Goal: Transaction & Acquisition: Book appointment/travel/reservation

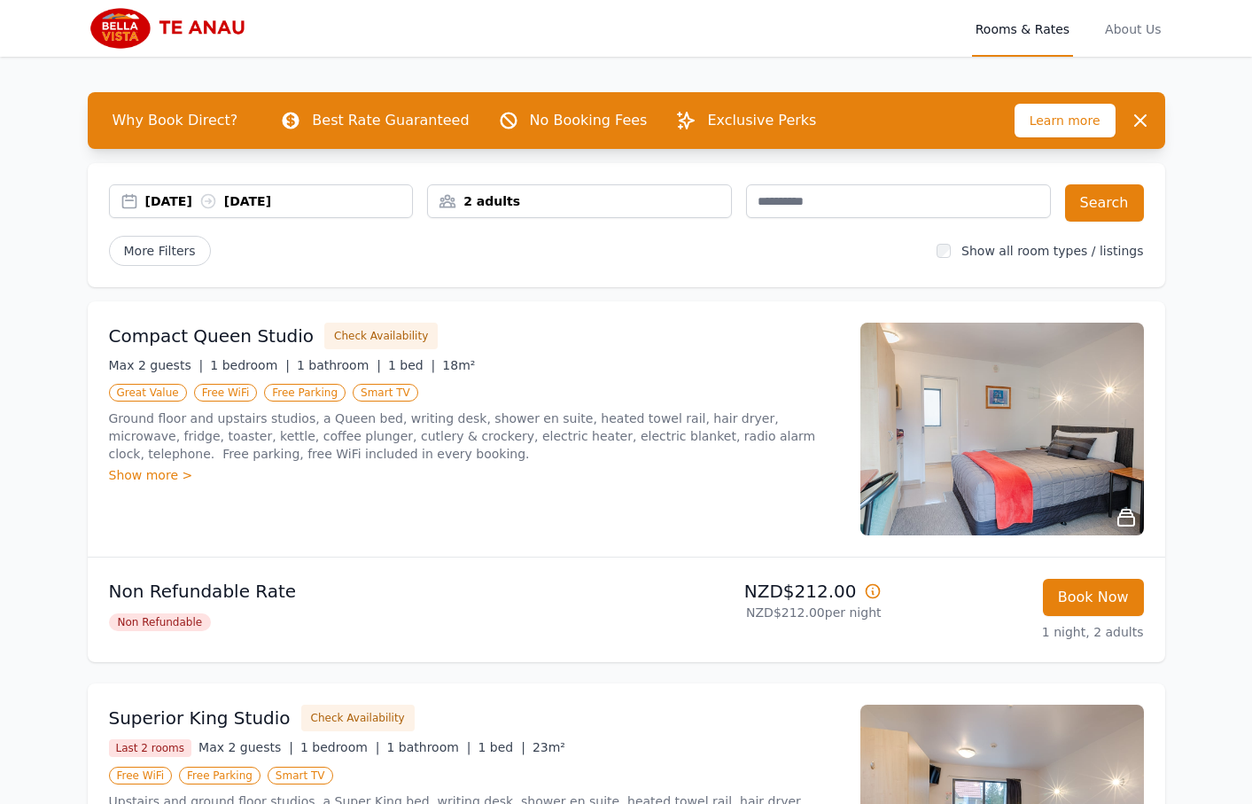
click at [1099, 596] on button "Book Now" at bounding box center [1093, 597] width 101 height 37
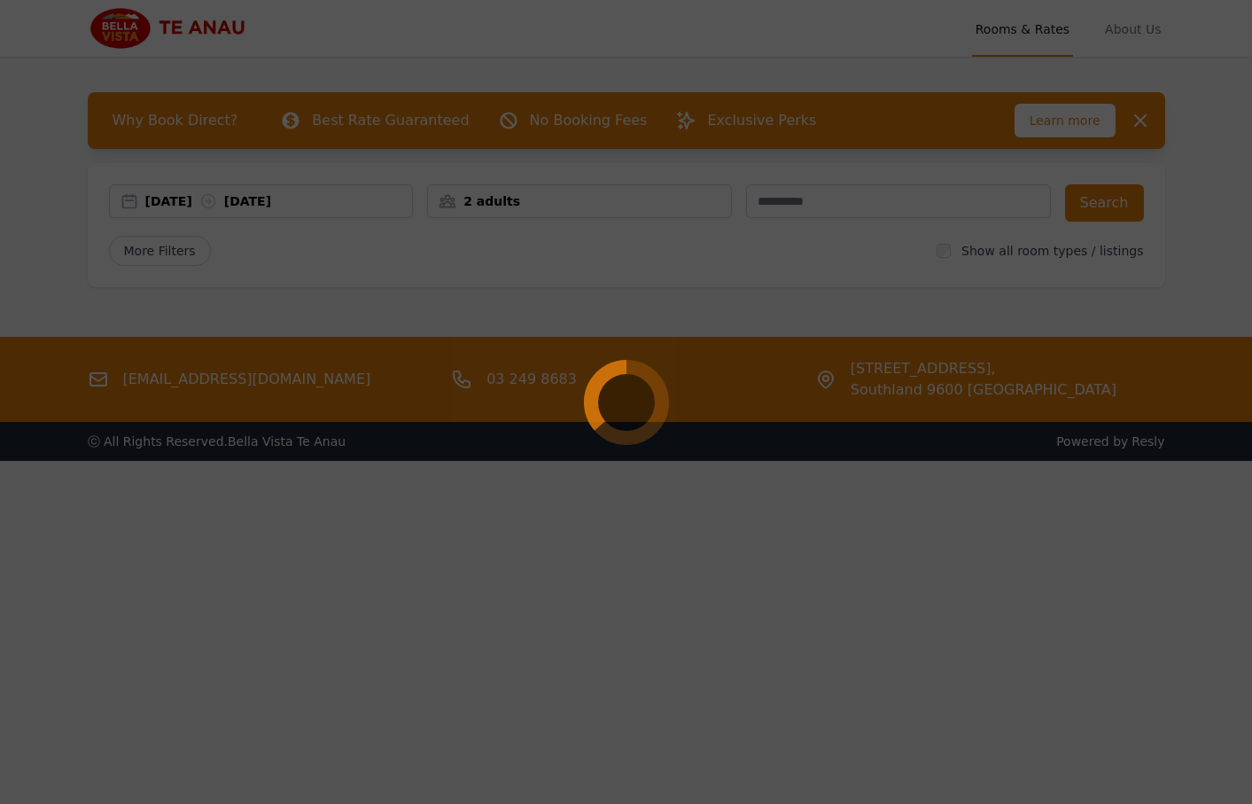
select select "**"
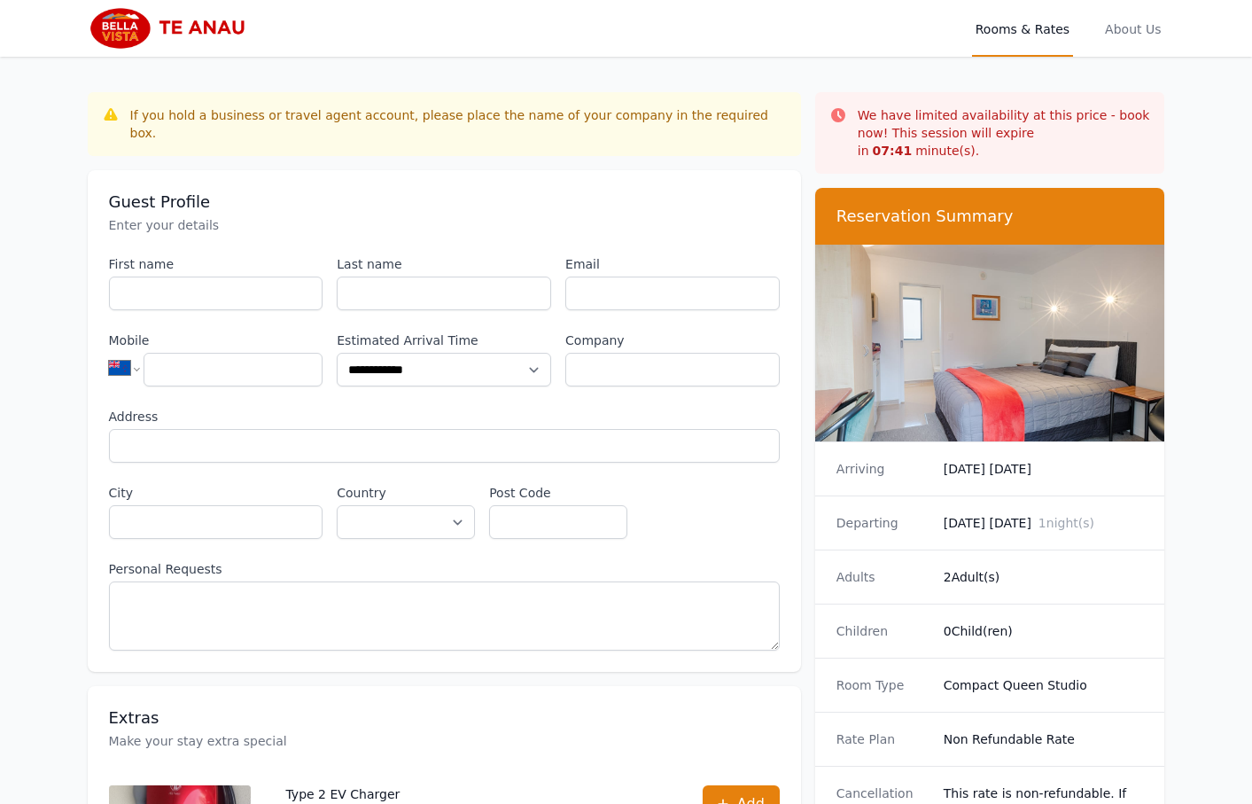
drag, startPoint x: 525, startPoint y: 257, endPoint x: 563, endPoint y: 278, distance: 44.4
click at [525, 260] on div "Last name" at bounding box center [444, 282] width 214 height 55
click at [626, 276] on input "Email" at bounding box center [672, 293] width 214 height 34
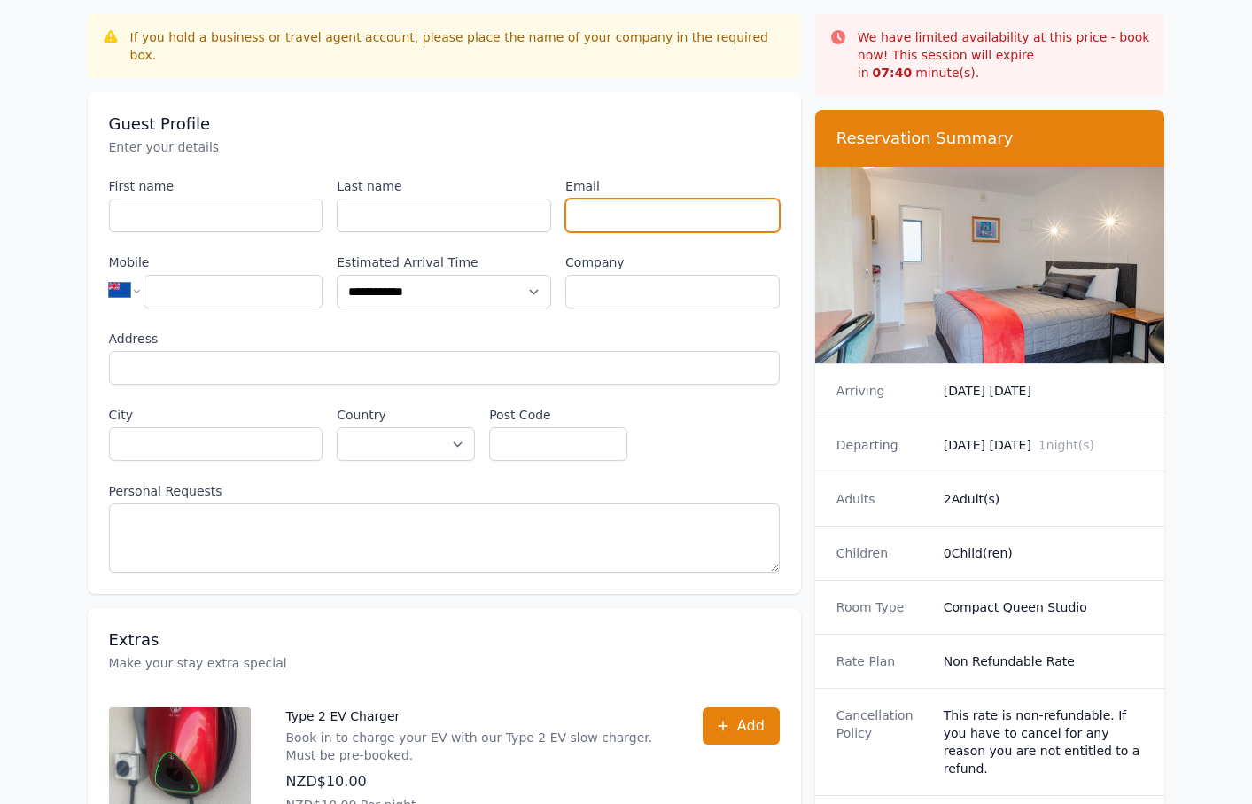
scroll to position [198, 0]
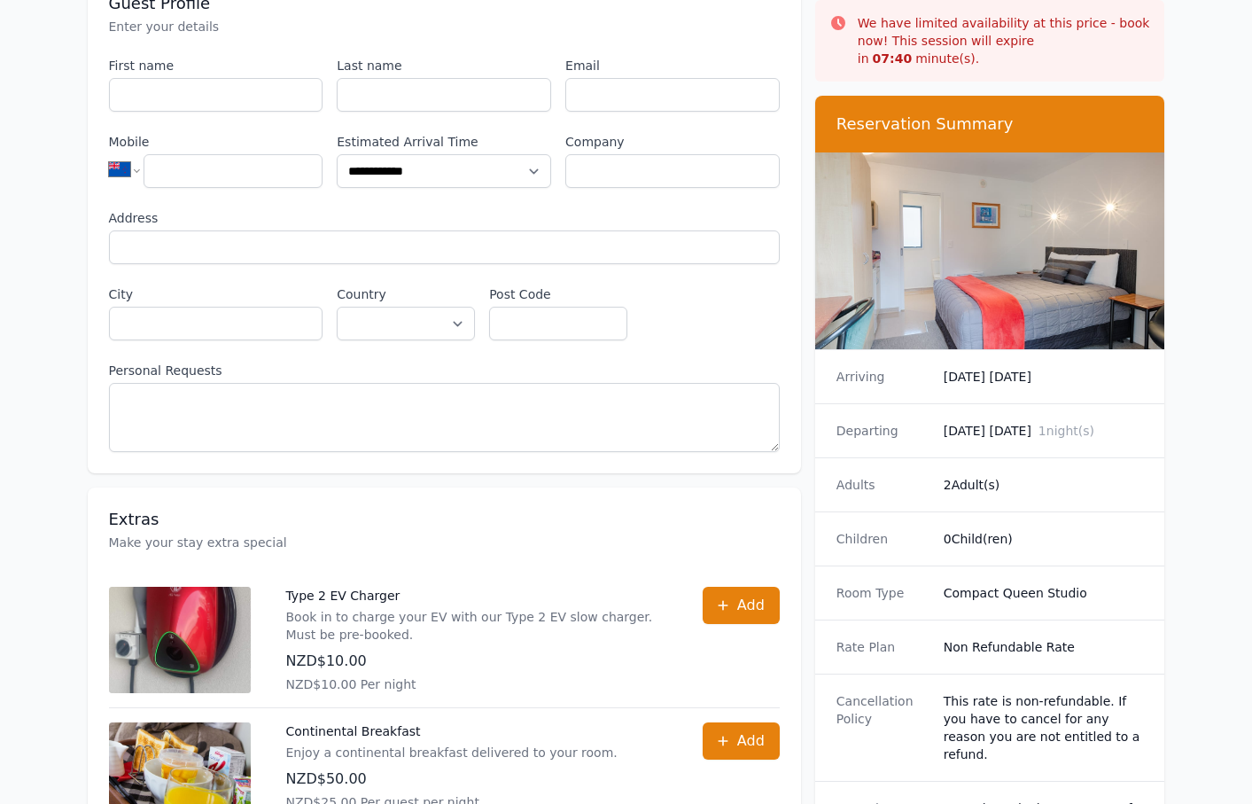
click at [792, 457] on div "**********" at bounding box center [444, 614] width 713 height 1440
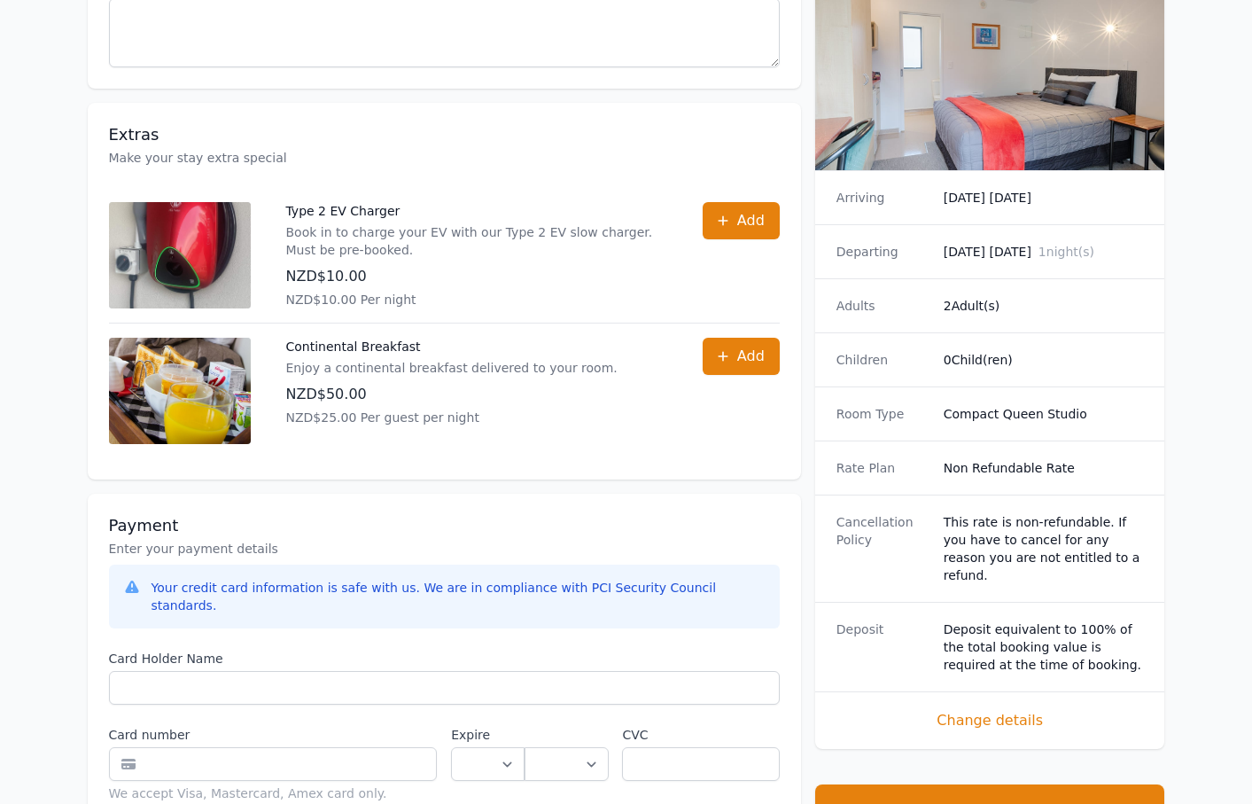
scroll to position [695, 0]
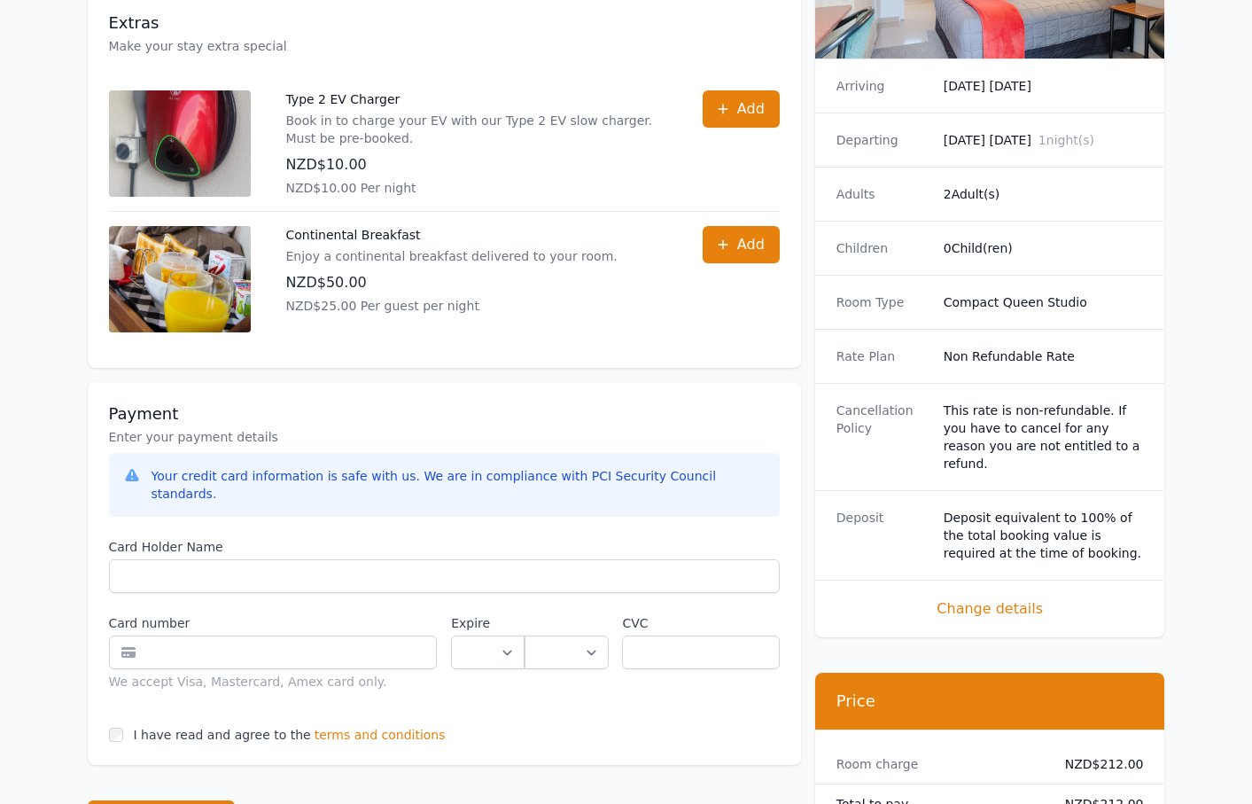
click at [1176, 451] on div "**********" at bounding box center [626, 117] width 1134 height 1511
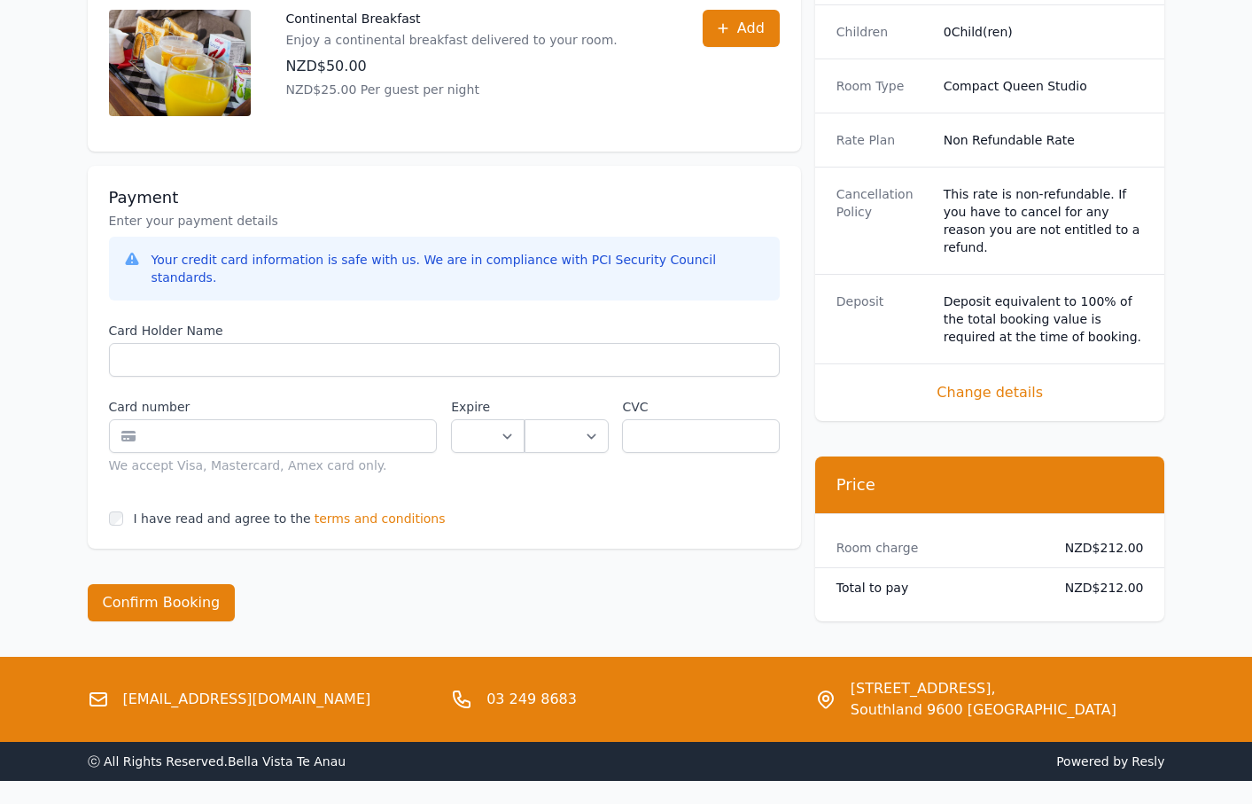
scroll to position [937, 0]
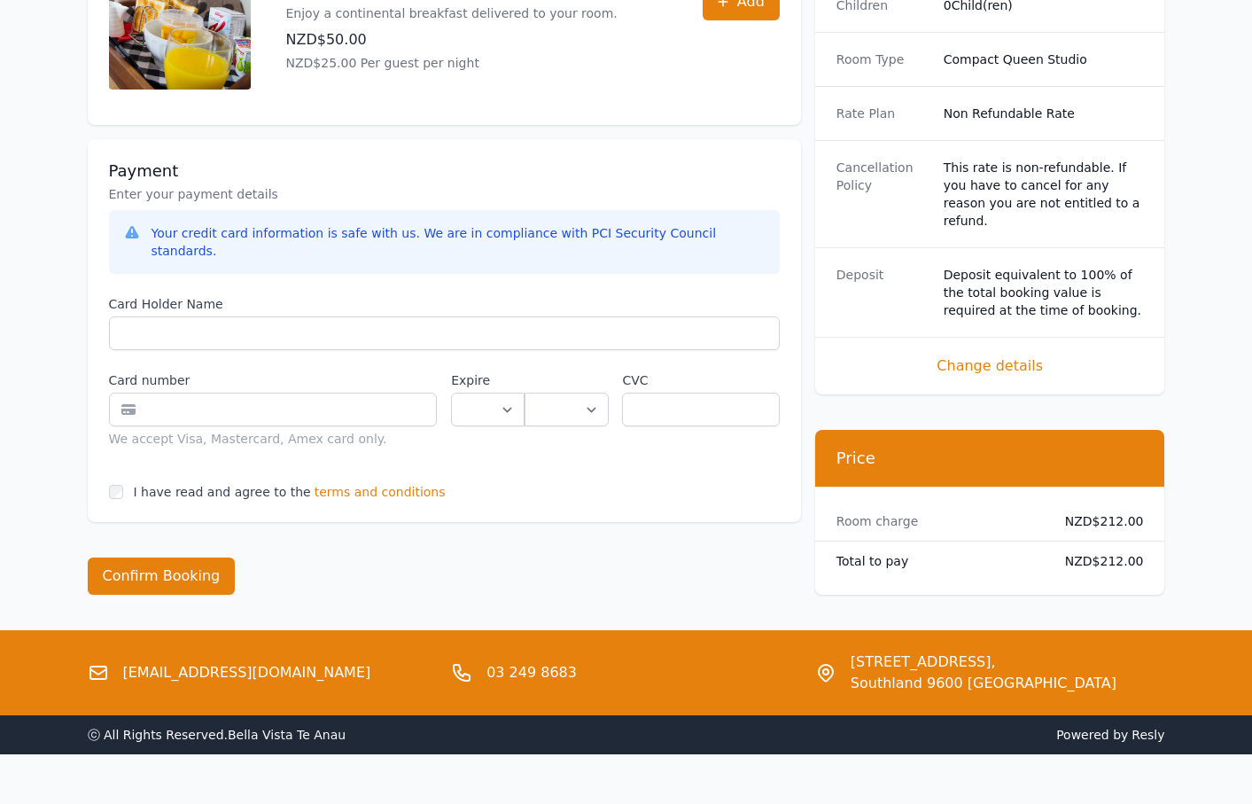
click at [375, 483] on span "terms and conditions" at bounding box center [380, 492] width 131 height 18
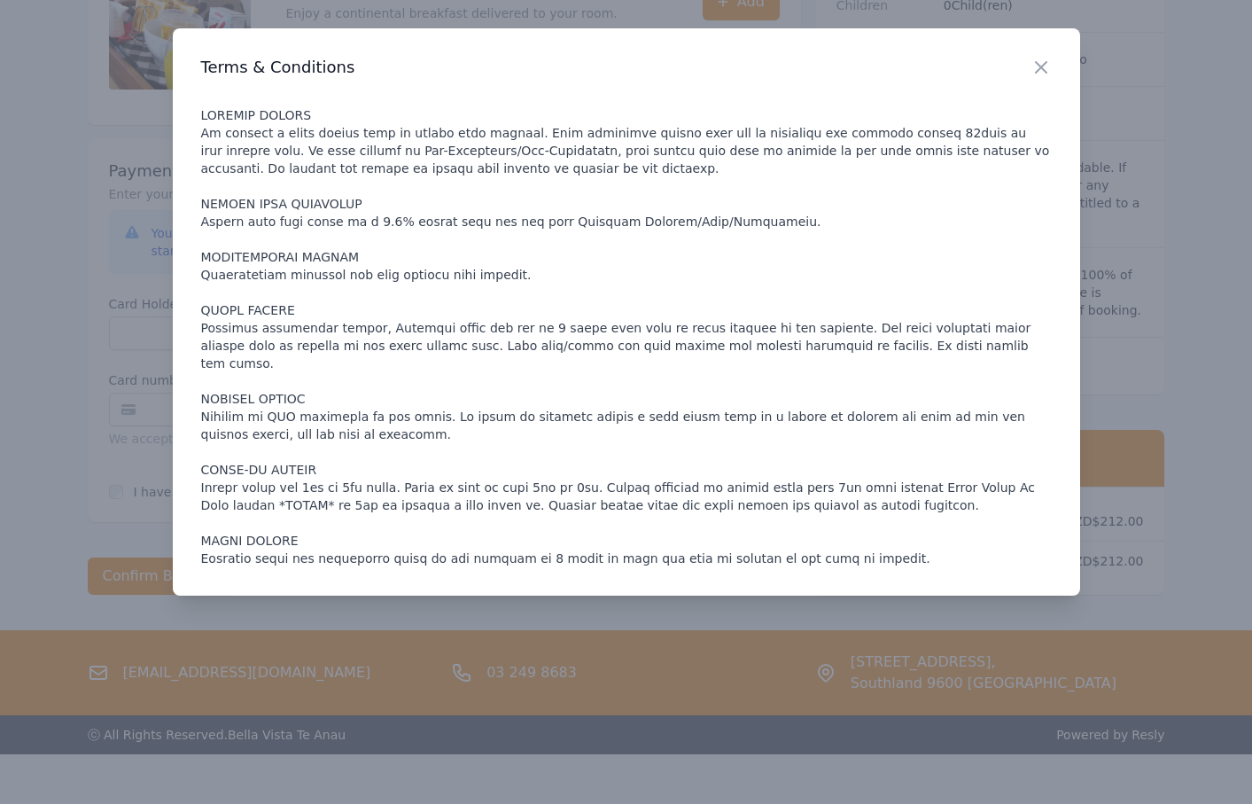
click at [445, 248] on p at bounding box center [626, 336] width 851 height 461
click at [58, 264] on div at bounding box center [626, 402] width 1252 height 804
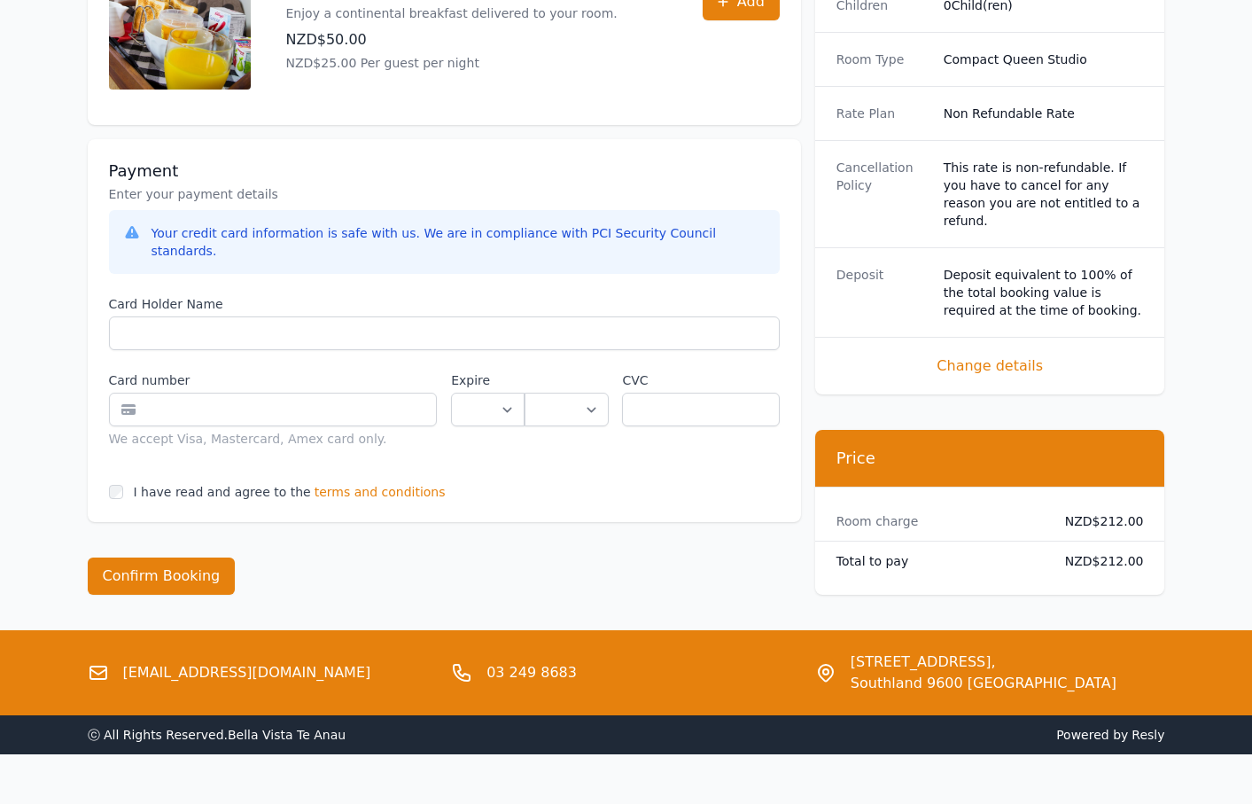
click at [360, 483] on span "terms and conditions" at bounding box center [380, 492] width 131 height 18
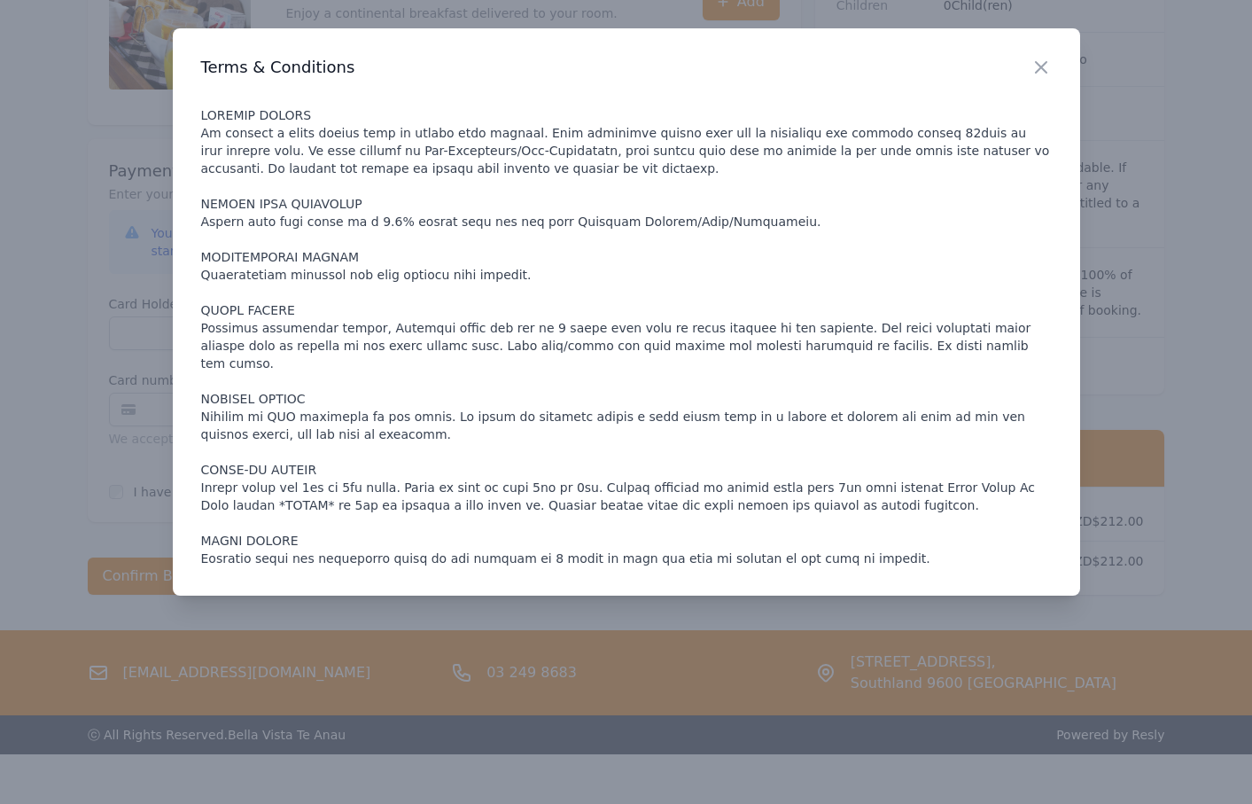
click at [134, 296] on div at bounding box center [626, 402] width 1252 height 804
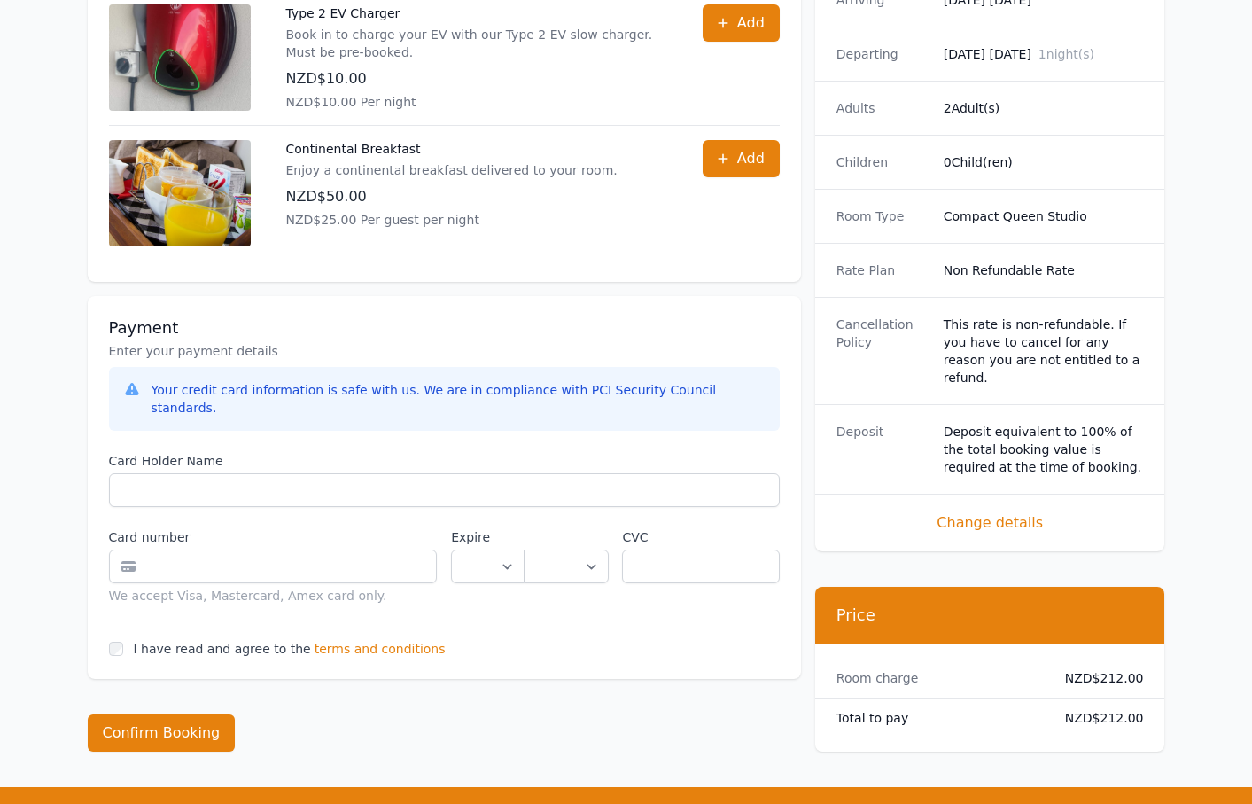
scroll to position [739, 0]
